Goal: Transaction & Acquisition: Purchase product/service

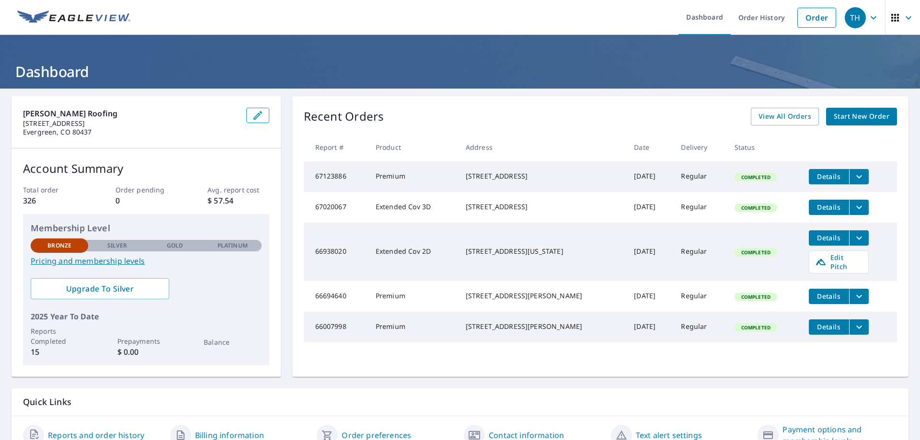
click at [868, 119] on span "Start New Order" at bounding box center [862, 117] width 56 height 12
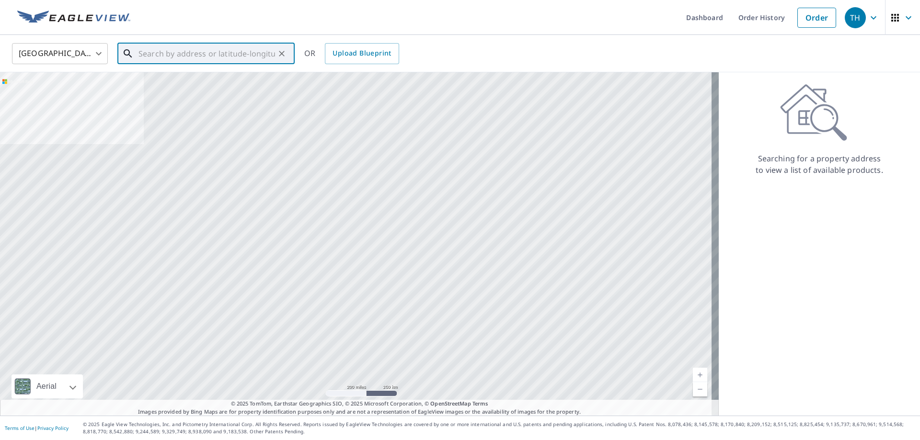
click at [190, 53] on input "text" at bounding box center [207, 53] width 137 height 27
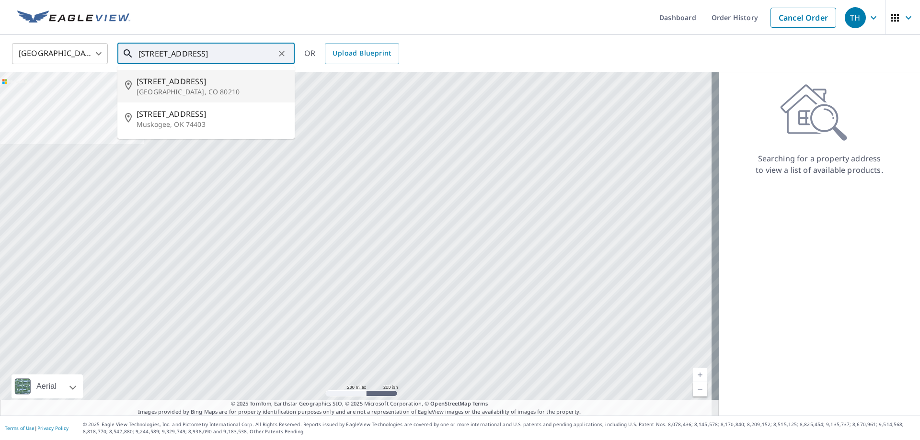
click at [191, 84] on span "[STREET_ADDRESS]" at bounding box center [212, 82] width 150 height 12
type input "[STREET_ADDRESS]"
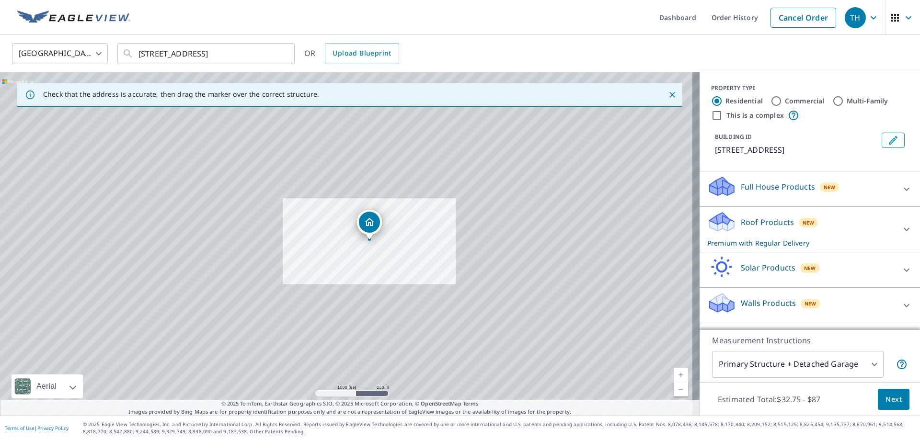
drag, startPoint x: 253, startPoint y: 249, endPoint x: 334, endPoint y: 248, distance: 81.5
click at [331, 248] on div "[STREET_ADDRESS]" at bounding box center [350, 244] width 700 height 344
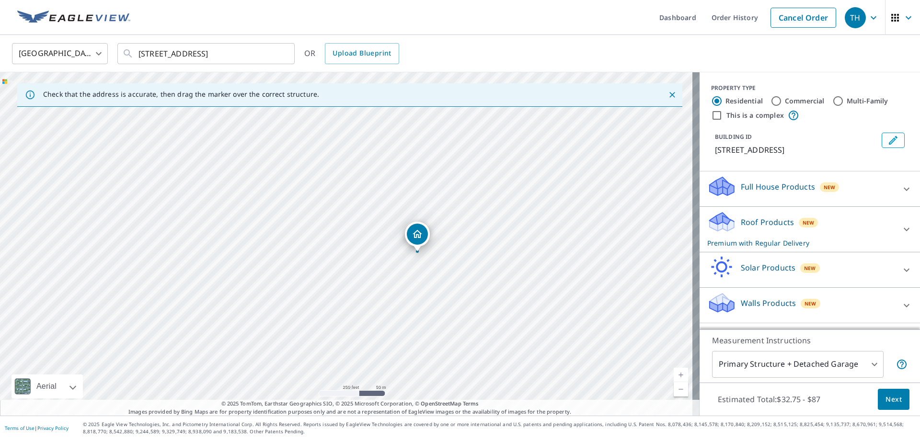
drag, startPoint x: 439, startPoint y: 257, endPoint x: 337, endPoint y: 256, distance: 101.6
click at [337, 256] on div "[STREET_ADDRESS]" at bounding box center [350, 244] width 700 height 344
drag, startPoint x: 425, startPoint y: 272, endPoint x: 392, endPoint y: 154, distance: 122.6
click at [392, 154] on div "[STREET_ADDRESS]" at bounding box center [350, 244] width 700 height 344
drag, startPoint x: 506, startPoint y: 223, endPoint x: 487, endPoint y: 225, distance: 18.8
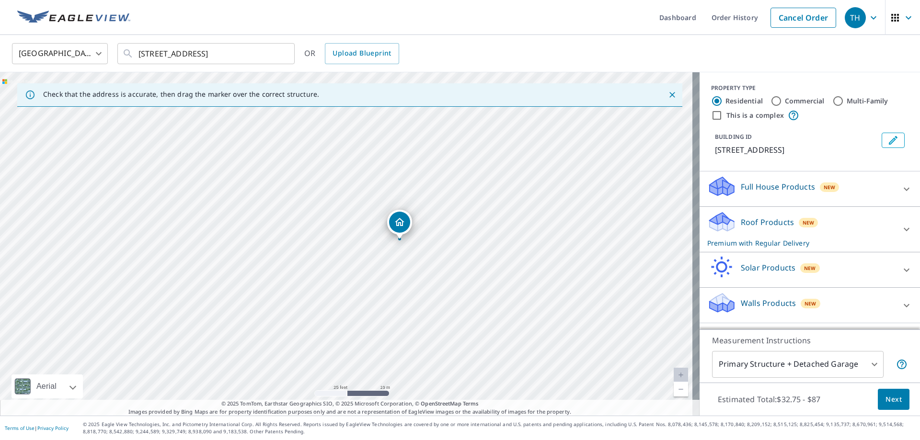
click at [487, 225] on div "[STREET_ADDRESS]" at bounding box center [350, 244] width 700 height 344
click at [901, 226] on icon at bounding box center [907, 230] width 12 height 12
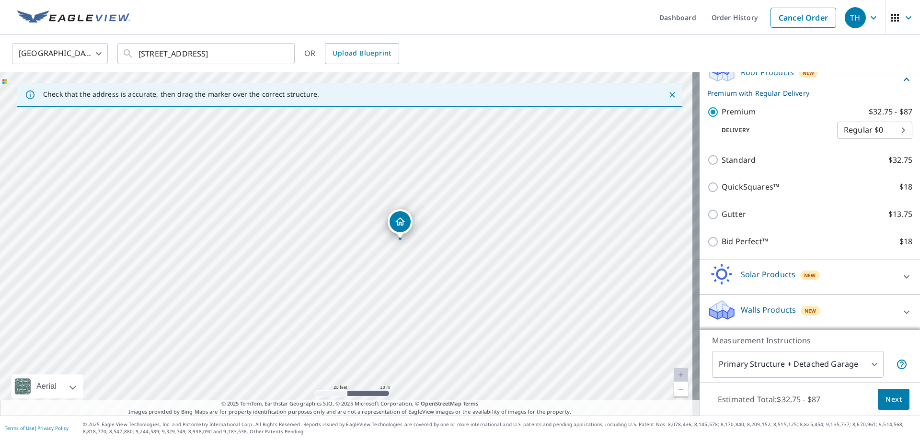
scroll to position [151, 0]
click at [893, 402] on span "Next" at bounding box center [894, 400] width 16 height 12
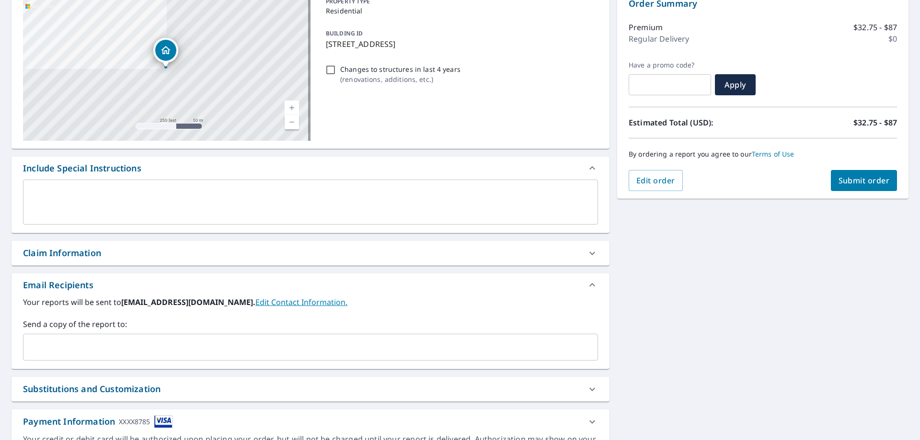
scroll to position [19, 0]
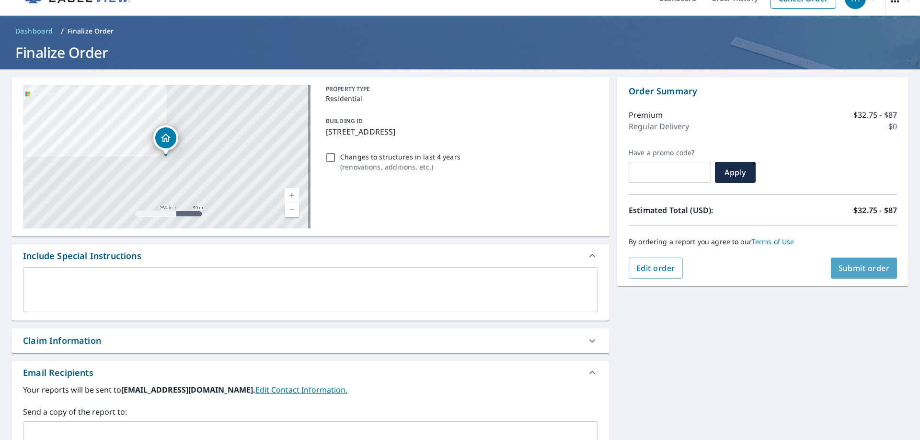
click at [859, 266] on span "Submit order" at bounding box center [864, 268] width 51 height 11
checkbox input "true"
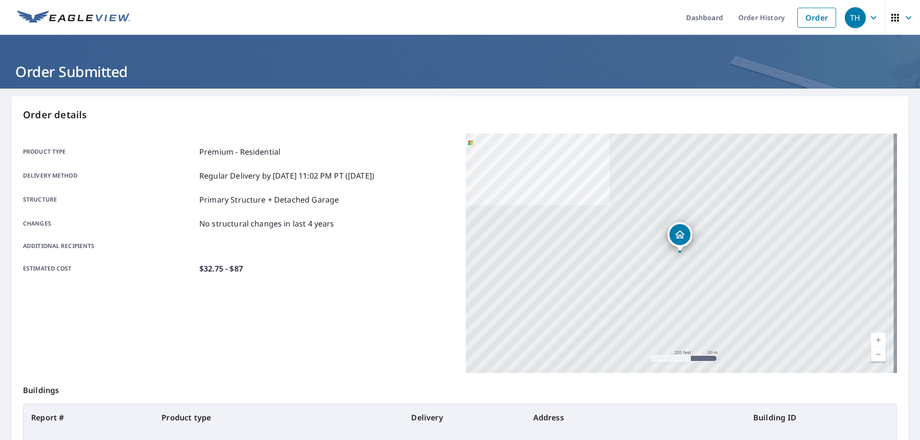
scroll to position [124, 0]
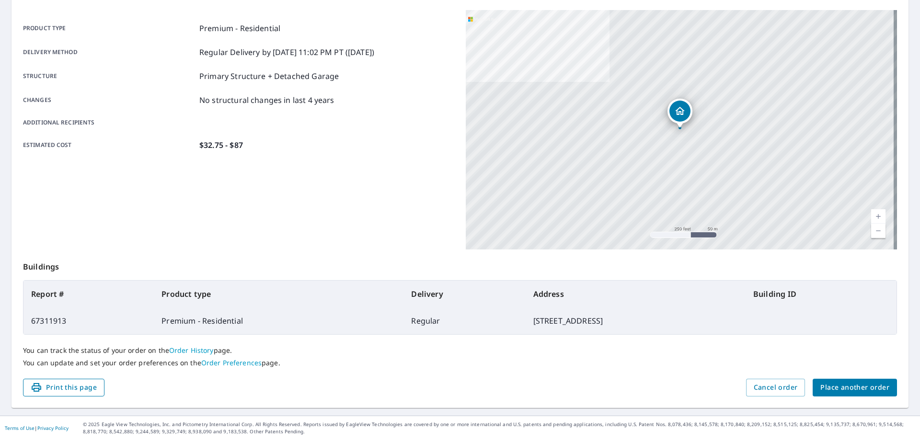
click at [58, 387] on span "Print this page" at bounding box center [64, 388] width 66 height 12
